Goal: Check status: Check status

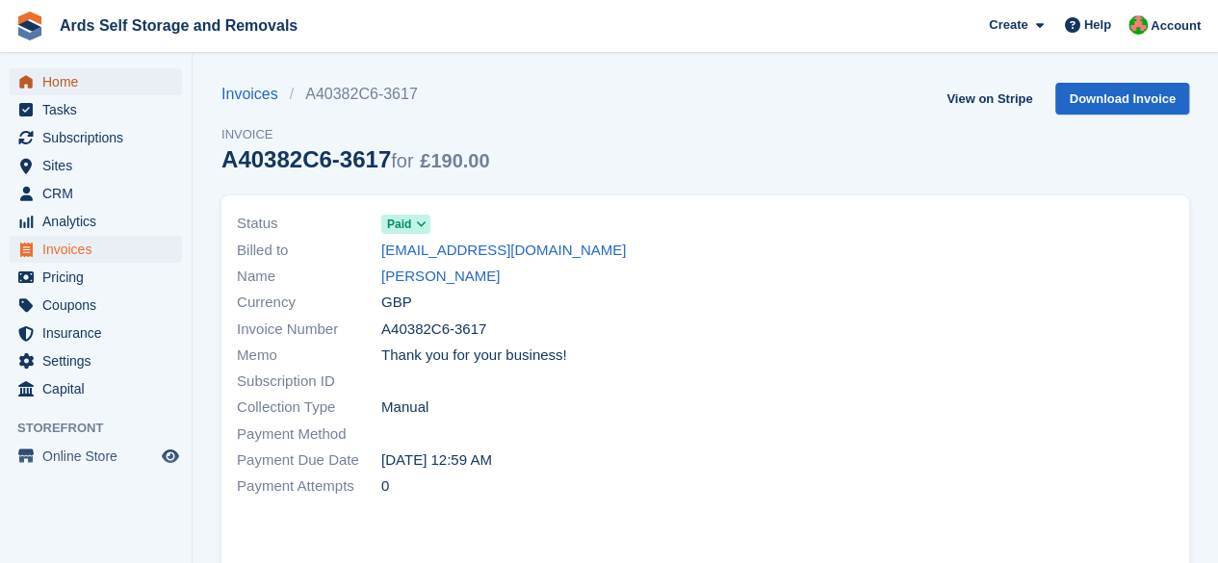
click at [145, 81] on span "Home" at bounding box center [100, 81] width 116 height 27
click at [106, 70] on span "Home" at bounding box center [100, 81] width 116 height 27
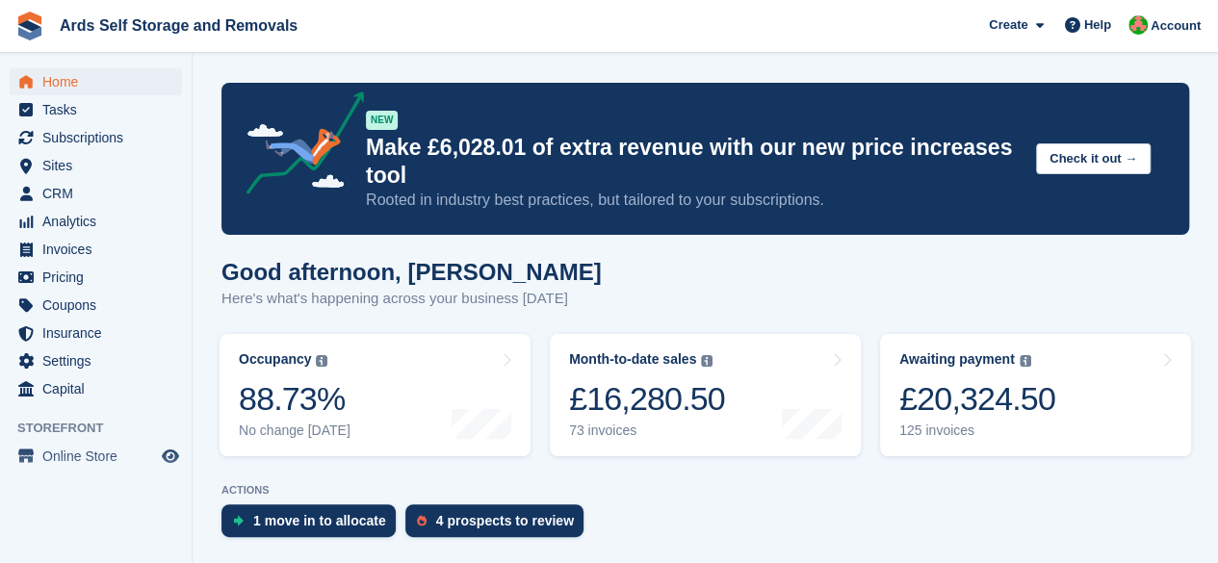
click at [823, 537] on div "1 move in to allocate 4 prospects to review" at bounding box center [705, 526] width 968 height 42
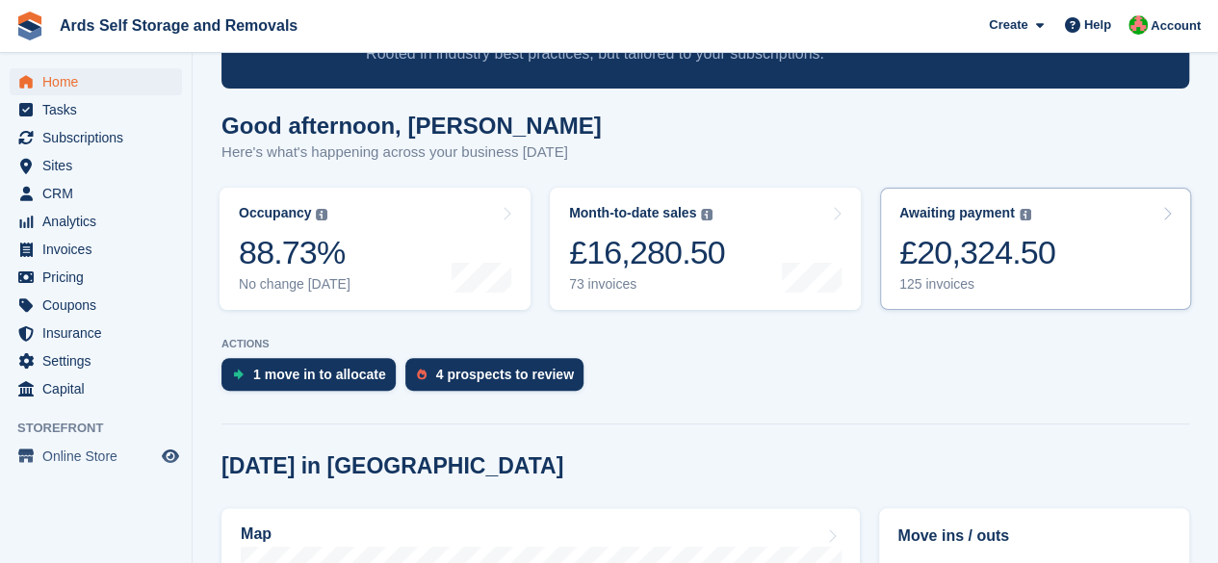
scroll to position [193, 0]
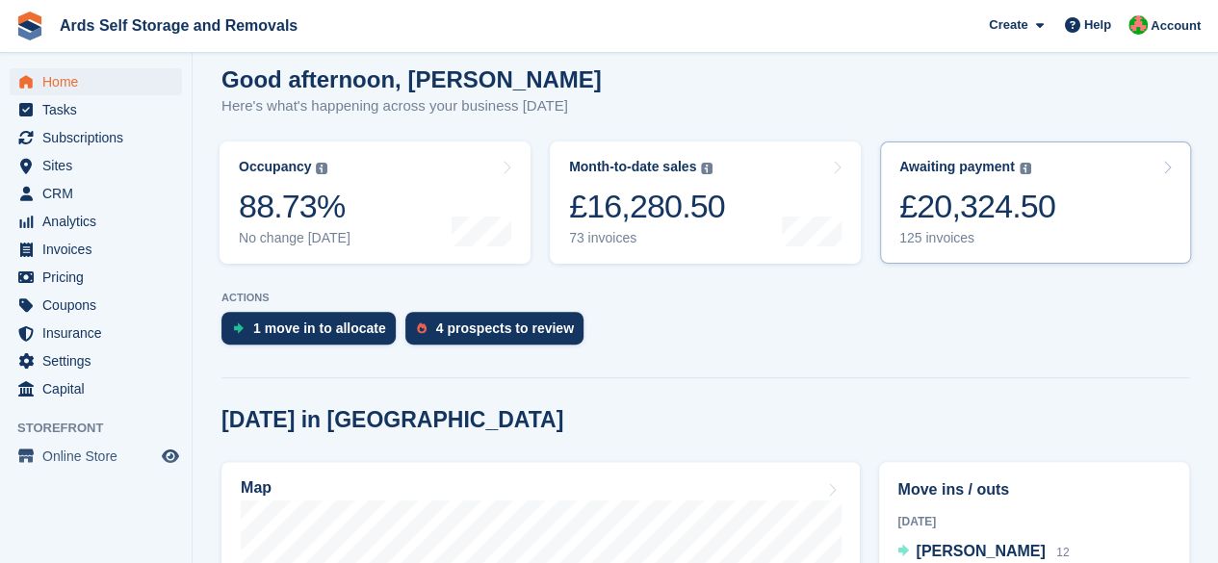
click at [1103, 193] on link "Awaiting payment The total outstanding balance on all open invoices. £20,324.50…" at bounding box center [1035, 203] width 311 height 122
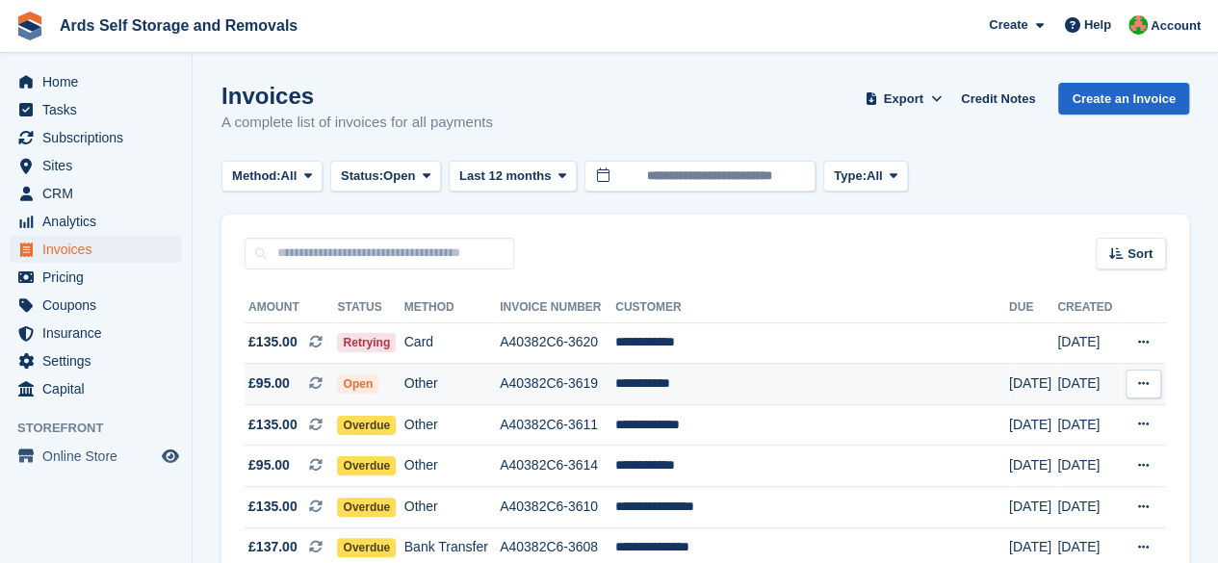
click at [671, 394] on td "**********" at bounding box center [812, 384] width 394 height 41
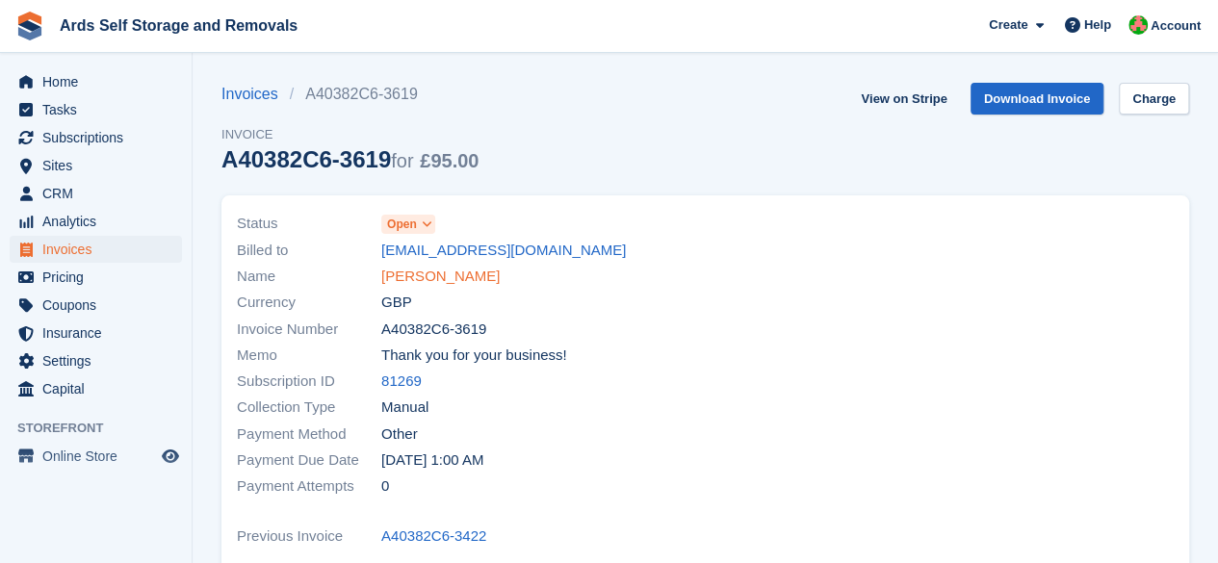
click at [396, 271] on link "Chris Black" at bounding box center [440, 277] width 118 height 22
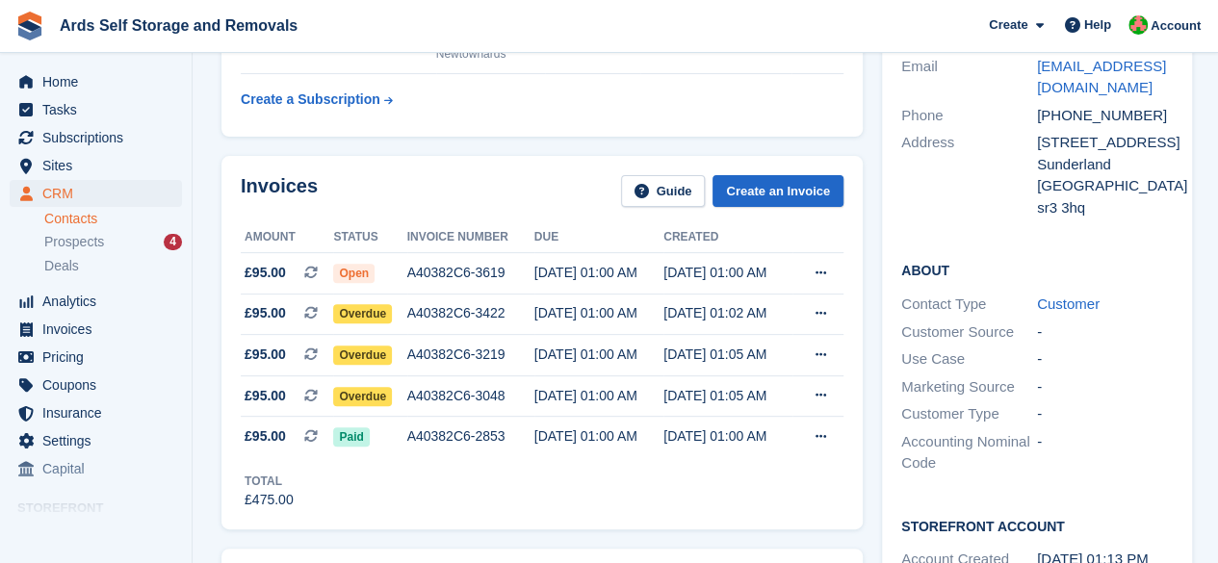
scroll to position [96, 0]
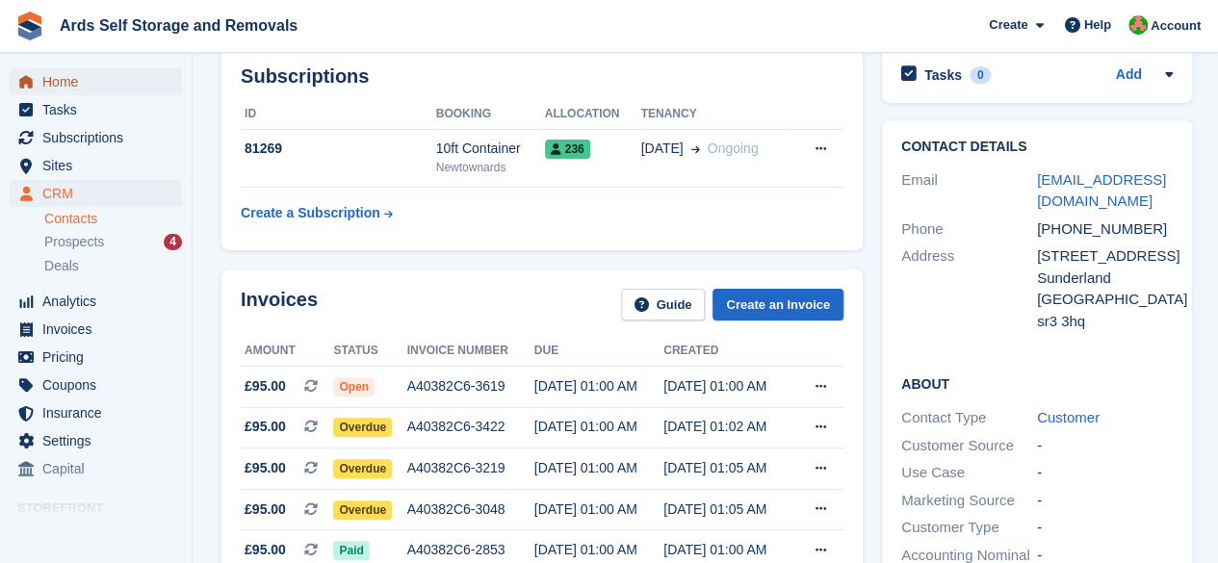
click at [77, 76] on span "Home" at bounding box center [100, 81] width 116 height 27
